Goal: Communication & Community: Ask a question

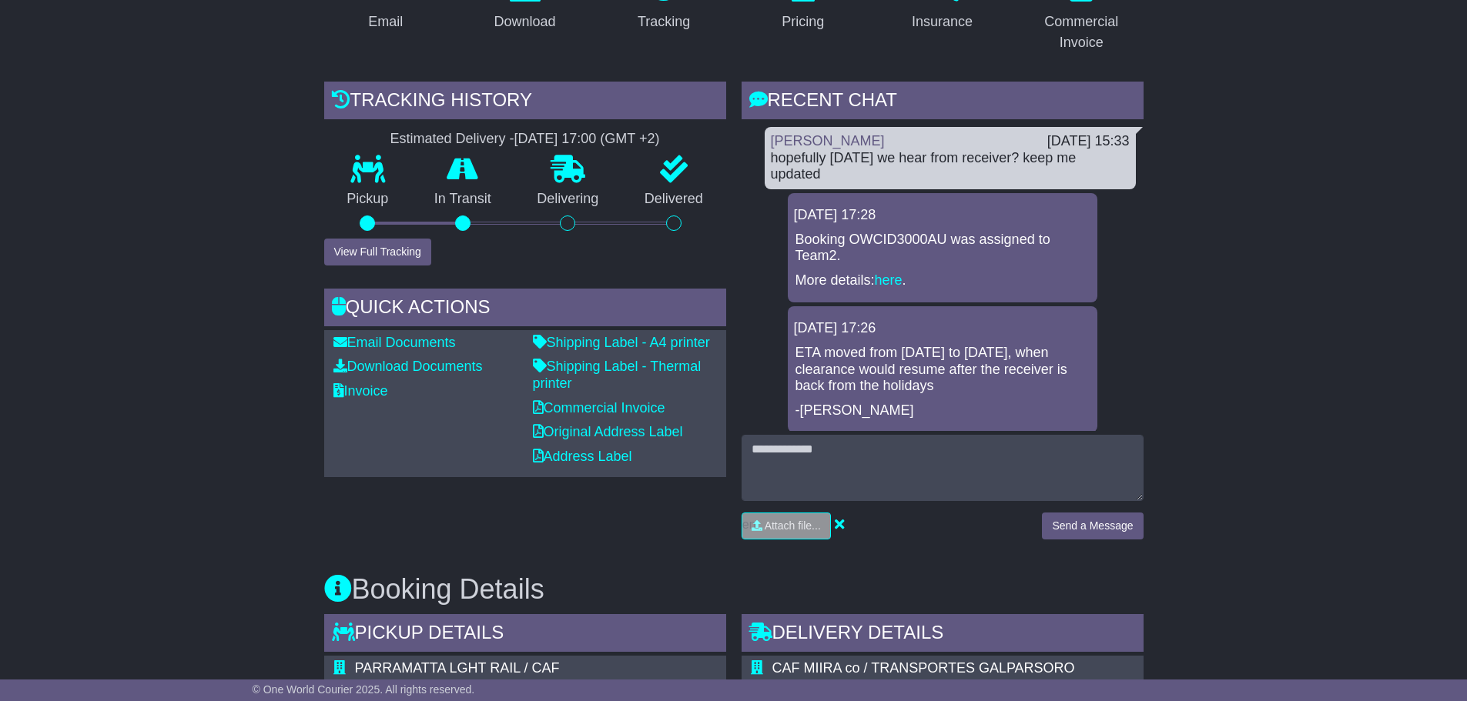
scroll to position [154, 0]
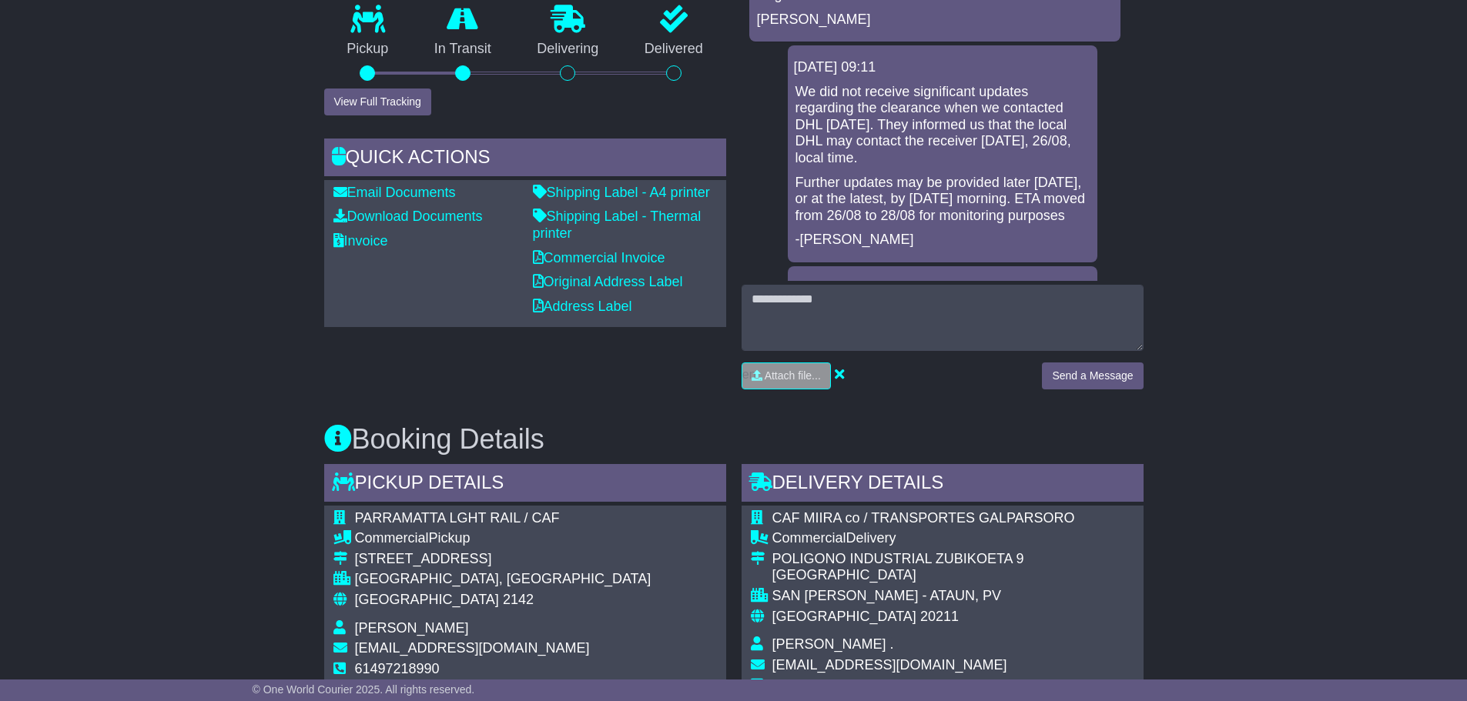
scroll to position [462, 0]
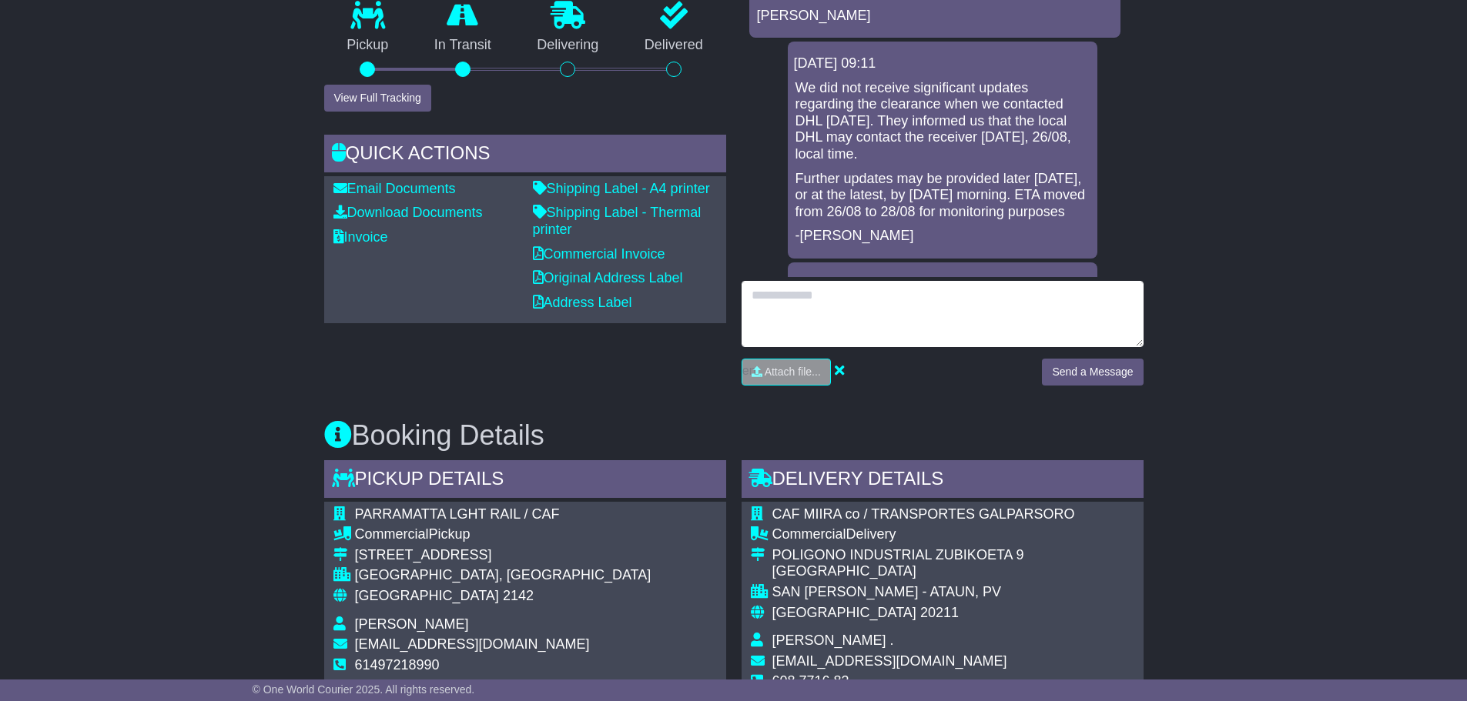
click at [765, 297] on textarea at bounding box center [942, 314] width 402 height 66
type textarea "**********"
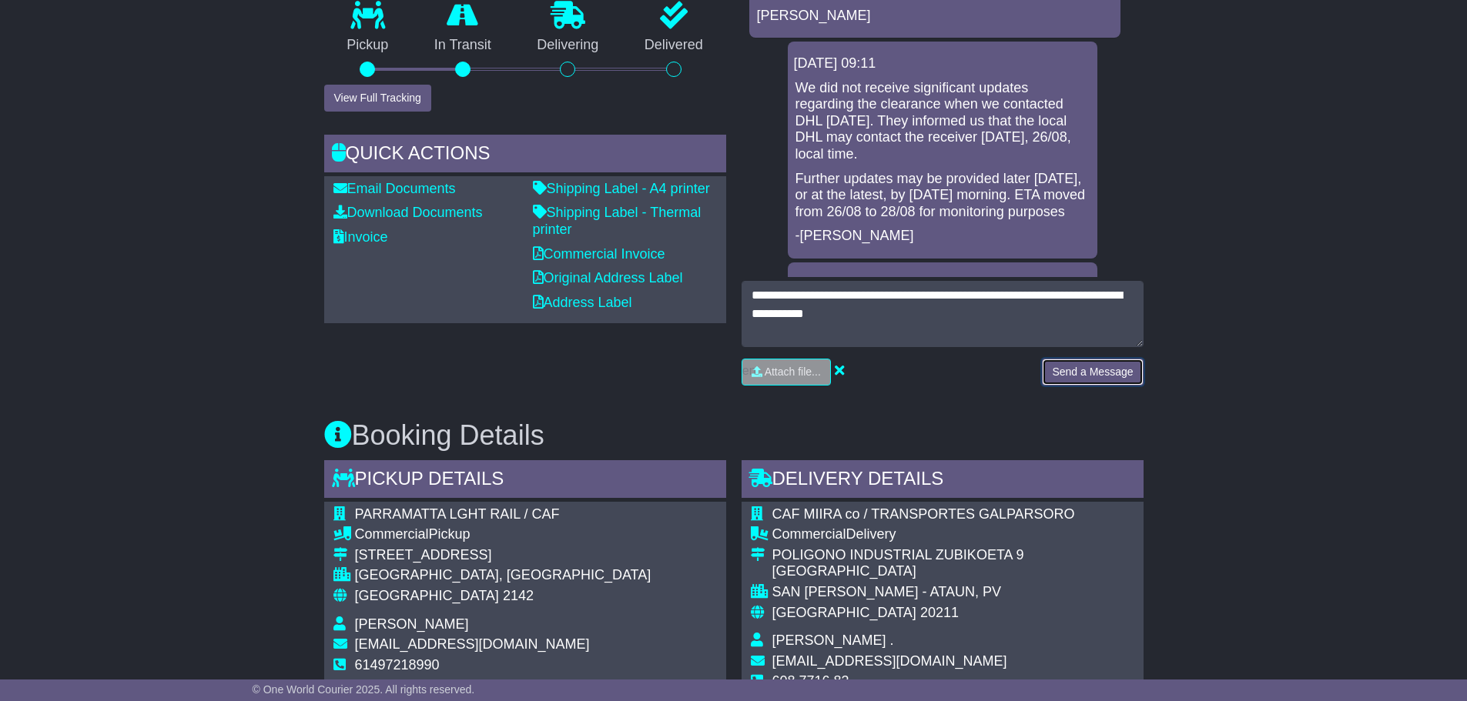
click at [1085, 371] on button "Send a Message" at bounding box center [1092, 372] width 101 height 27
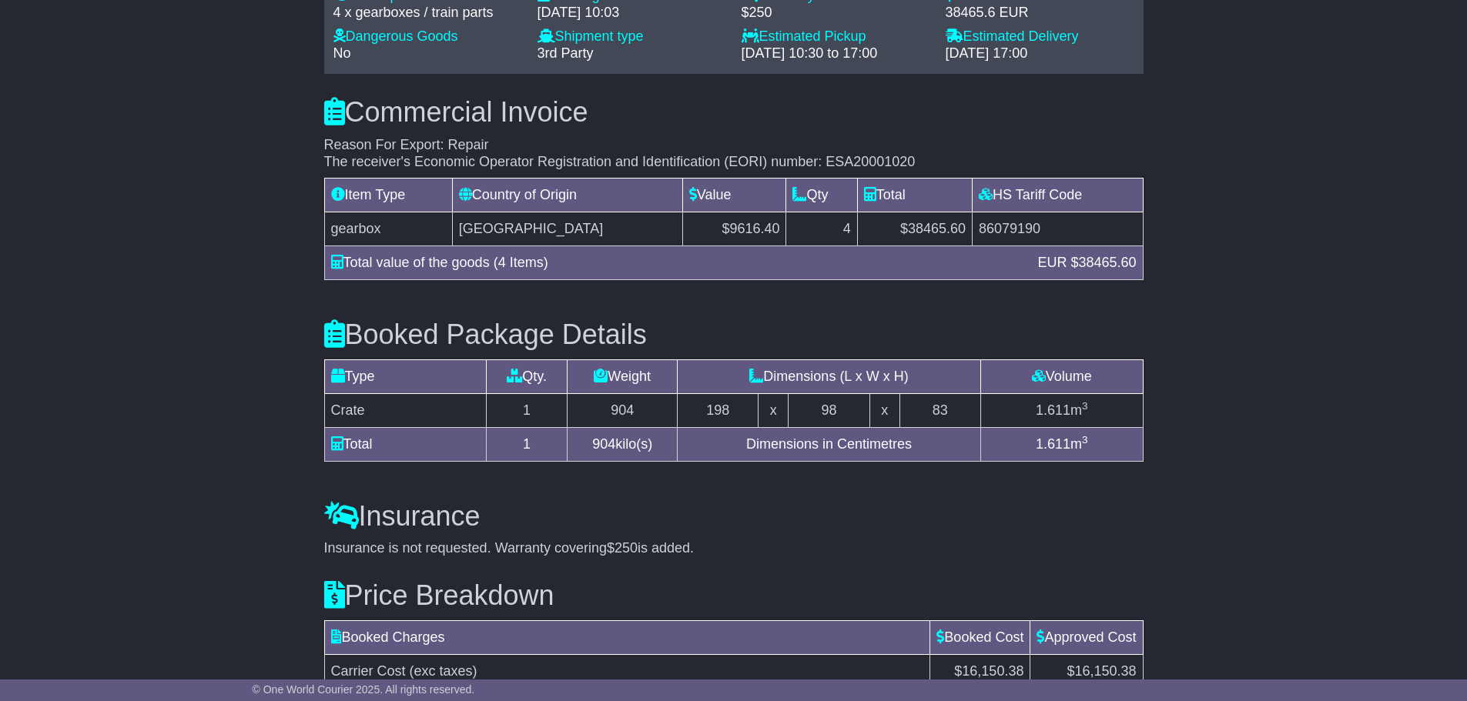
scroll to position [1463, 0]
